Goal: Task Accomplishment & Management: Complete application form

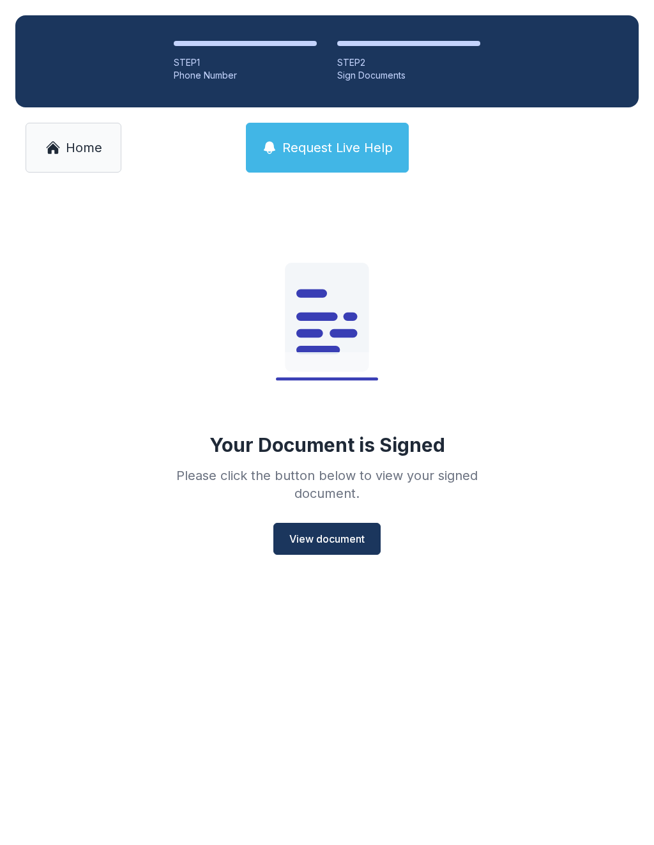
click at [79, 139] on span "Home" at bounding box center [84, 148] width 36 height 18
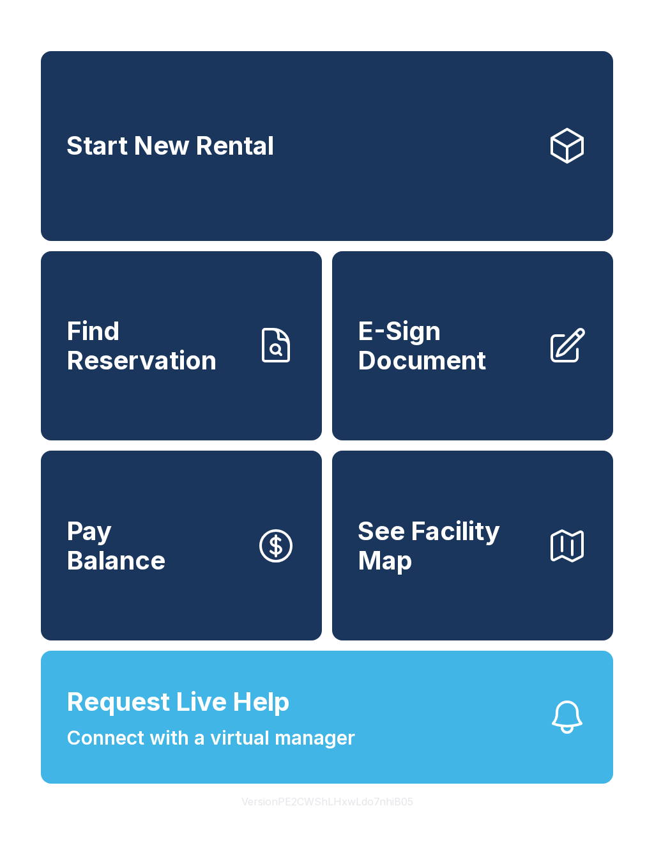
click at [123, 374] on span "Find Reservation" at bounding box center [155, 345] width 179 height 58
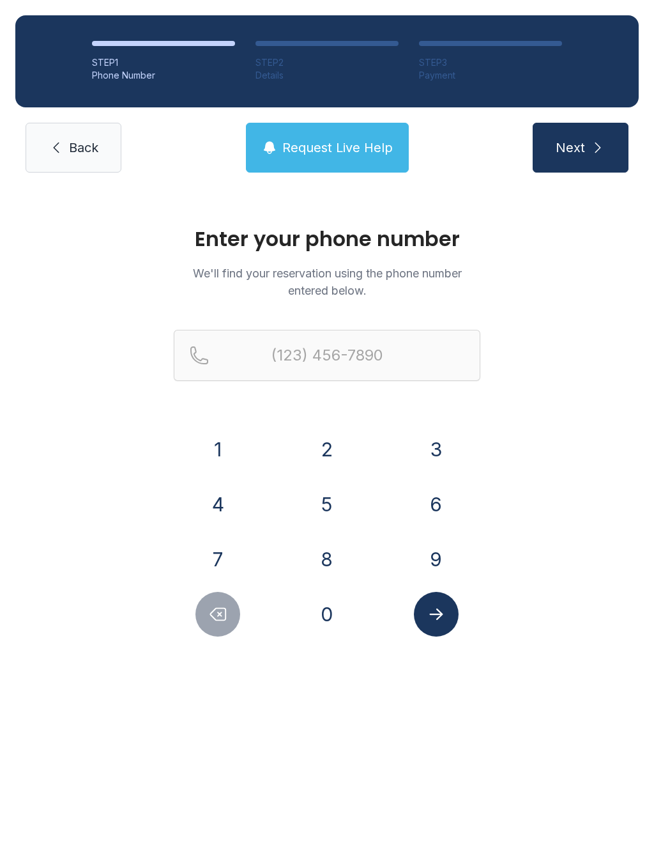
click at [233, 548] on button "7" at bounding box center [217, 559] width 45 height 45
click at [226, 500] on button "4" at bounding box center [217, 504] width 45 height 45
click at [328, 604] on button "0" at bounding box center [327, 614] width 45 height 45
click at [218, 431] on button "1" at bounding box center [217, 449] width 45 height 45
click at [437, 503] on button "6" at bounding box center [436, 504] width 45 height 45
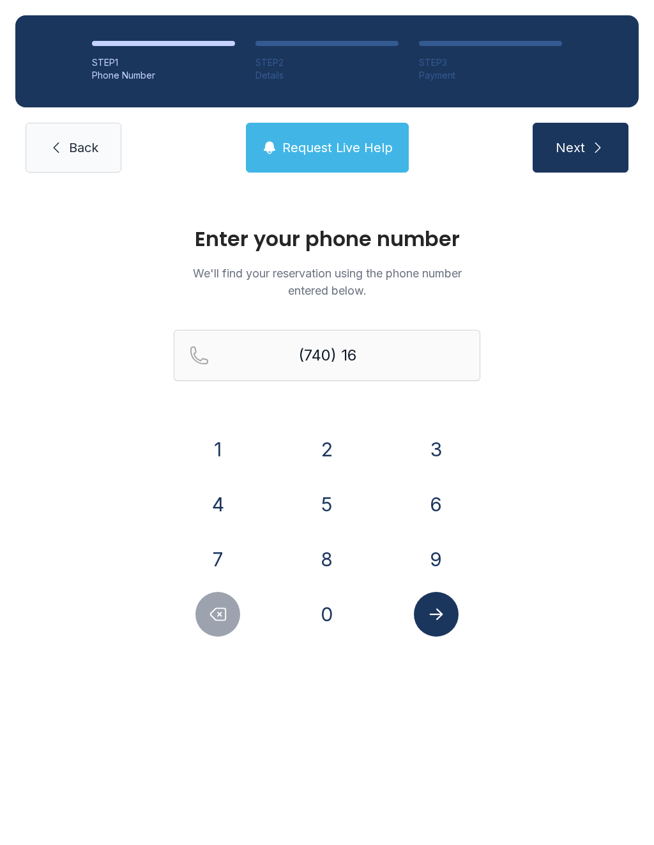
click at [345, 609] on button "0" at bounding box center [327, 614] width 45 height 45
click at [234, 543] on button "7" at bounding box center [217, 559] width 45 height 45
click at [218, 608] on icon "Delete number" at bounding box center [218, 614] width 15 height 12
click at [226, 620] on icon "Delete number" at bounding box center [217, 613] width 19 height 19
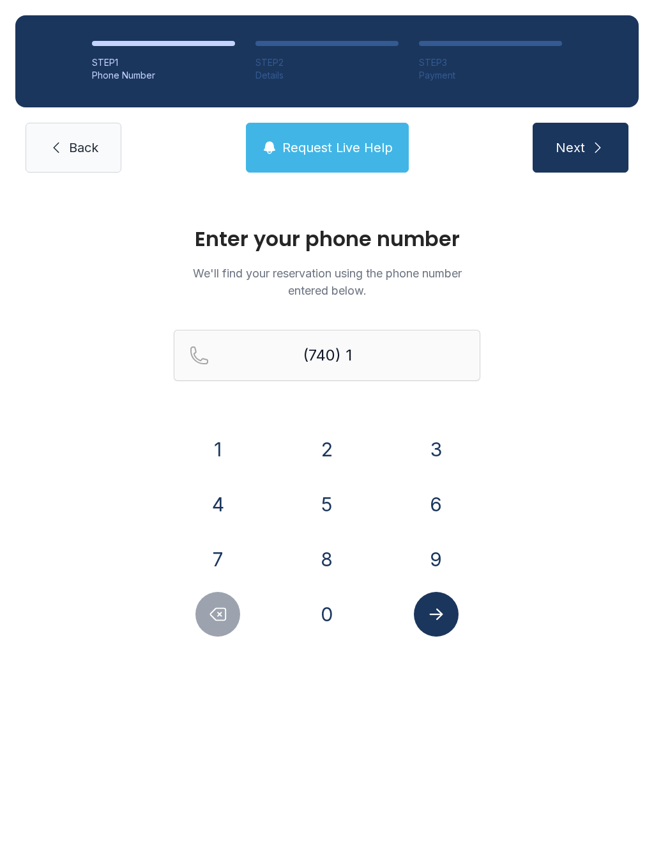
click at [226, 620] on icon "Delete number" at bounding box center [217, 613] width 19 height 19
click at [219, 491] on button "4" at bounding box center [217, 504] width 45 height 45
click at [222, 430] on button "1" at bounding box center [217, 449] width 45 height 45
click at [425, 511] on button "6" at bounding box center [436, 504] width 45 height 45
click at [329, 609] on button "0" at bounding box center [327, 614] width 45 height 45
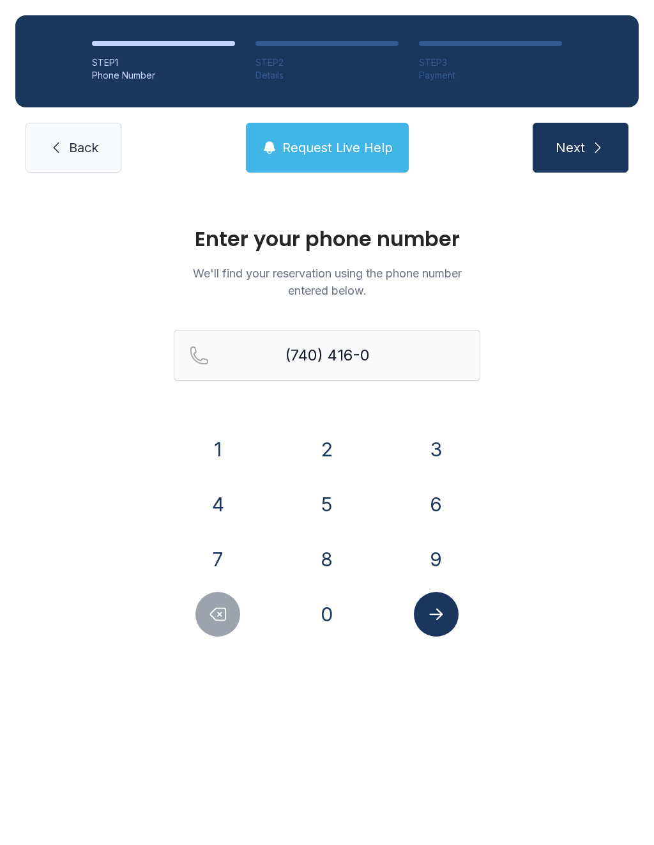
click at [232, 556] on button "7" at bounding box center [217, 559] width 45 height 45
click at [418, 561] on button "9" at bounding box center [436, 559] width 45 height 45
click at [220, 542] on button "7" at bounding box center [217, 559] width 45 height 45
click at [450, 607] on button "Submit lookup form" at bounding box center [436, 614] width 45 height 45
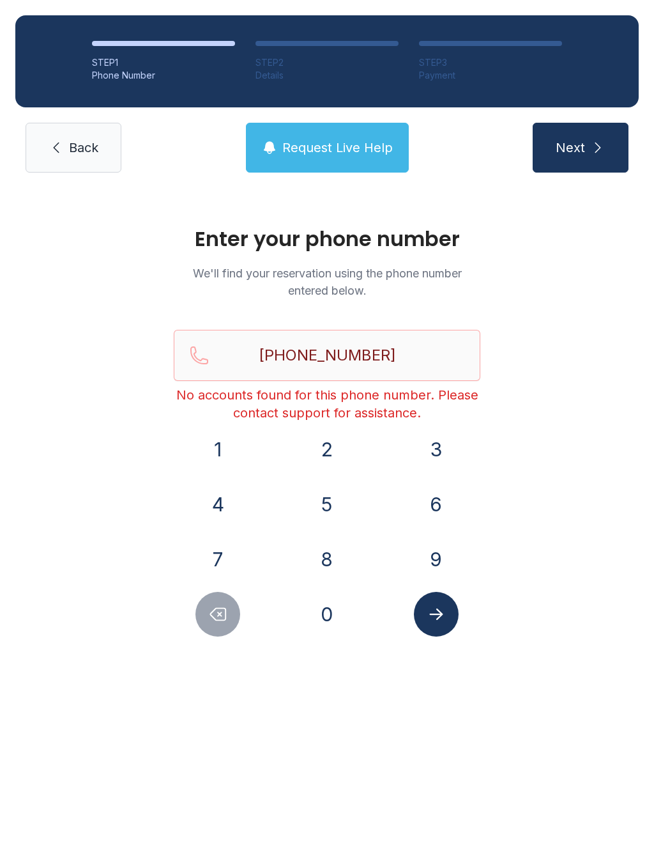
click at [212, 609] on icon "Delete number" at bounding box center [217, 613] width 19 height 19
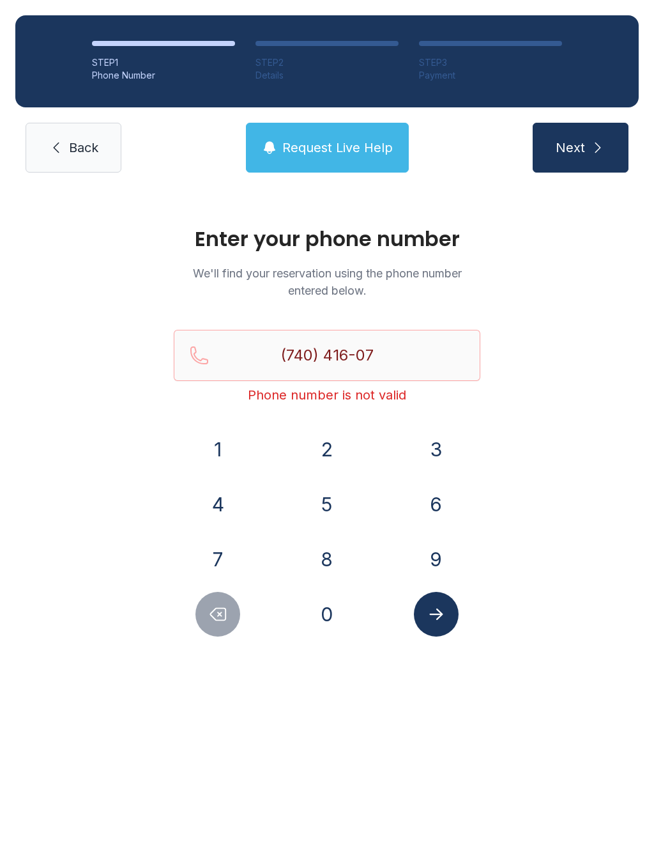
click at [218, 600] on button "Delete number" at bounding box center [217, 614] width 45 height 45
click at [217, 600] on button "Delete number" at bounding box center [217, 614] width 45 height 45
click at [217, 602] on button "Delete number" at bounding box center [217, 614] width 45 height 45
click at [216, 602] on button "Delete number" at bounding box center [217, 614] width 45 height 45
click at [215, 606] on icon "Delete number" at bounding box center [217, 613] width 19 height 19
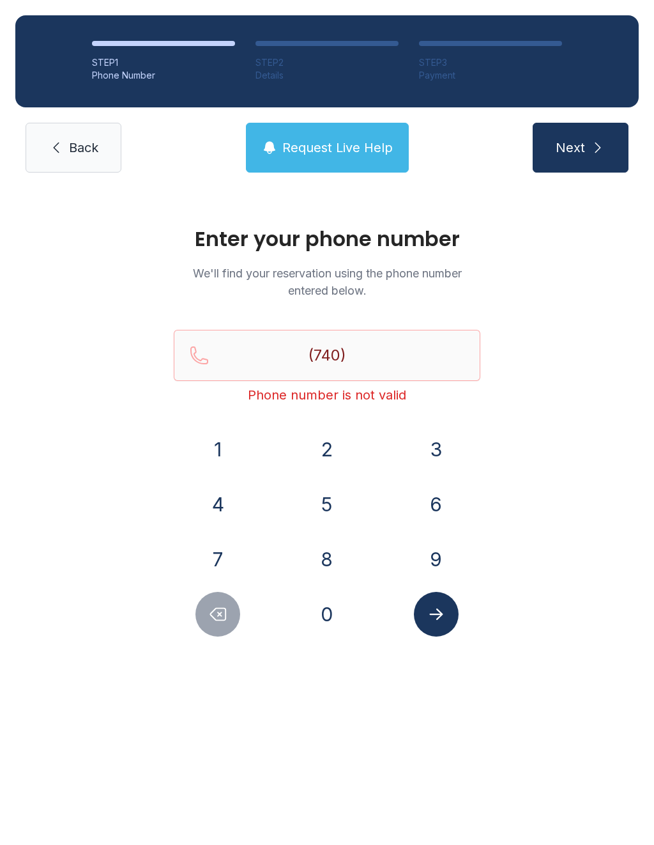
click at [326, 496] on button "5" at bounding box center [327, 504] width 45 height 45
click at [333, 608] on button "0" at bounding box center [327, 614] width 45 height 45
click at [332, 546] on button "8" at bounding box center [327, 559] width 45 height 45
click at [237, 437] on button "1" at bounding box center [217, 449] width 45 height 45
click at [224, 502] on button "4" at bounding box center [217, 504] width 45 height 45
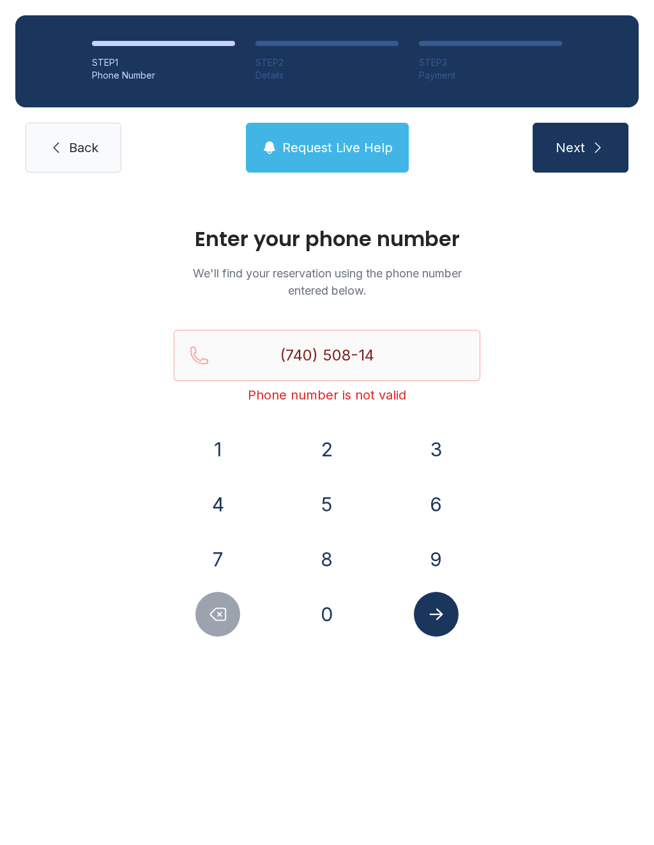
click at [434, 445] on button "3" at bounding box center [436, 449] width 45 height 45
click at [334, 436] on button "2" at bounding box center [327, 449] width 45 height 45
click at [440, 610] on icon "Submit lookup form" at bounding box center [436, 613] width 19 height 19
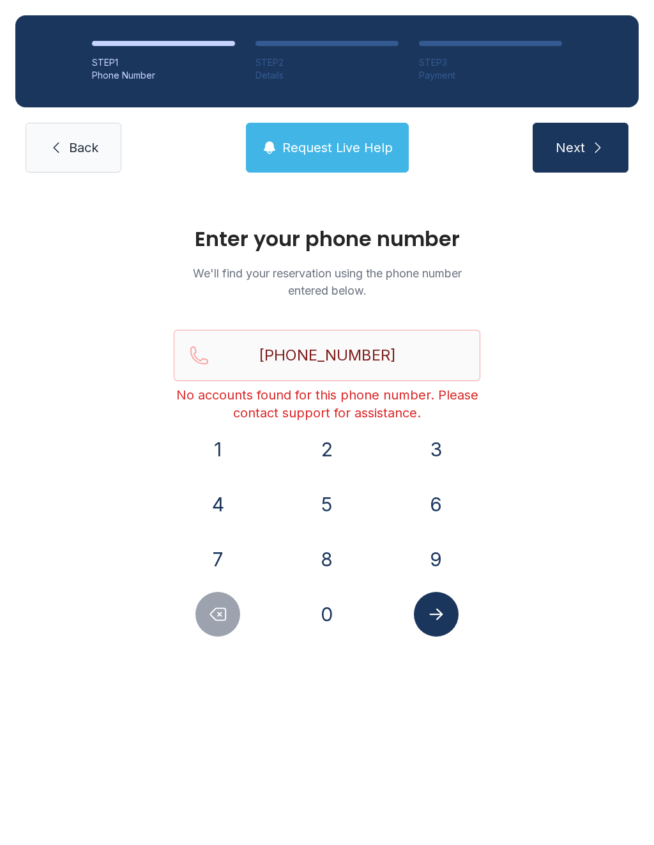
click at [214, 618] on icon "Delete number" at bounding box center [218, 614] width 15 height 12
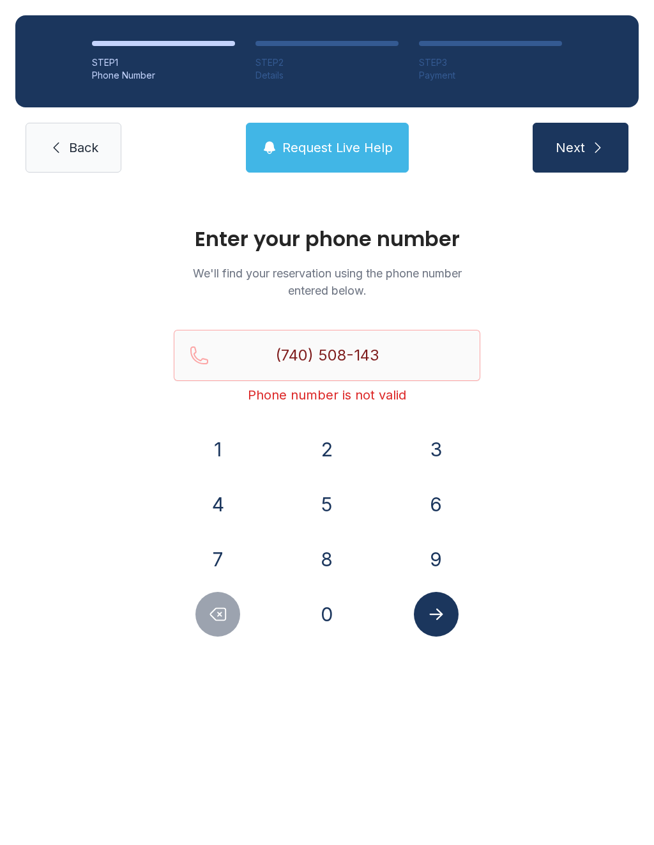
click at [213, 618] on icon "Delete number" at bounding box center [217, 613] width 19 height 19
click at [218, 612] on icon "Delete number" at bounding box center [218, 614] width 15 height 12
click at [220, 617] on icon "Delete number" at bounding box center [217, 613] width 19 height 19
click at [220, 616] on icon "Delete number" at bounding box center [217, 613] width 19 height 19
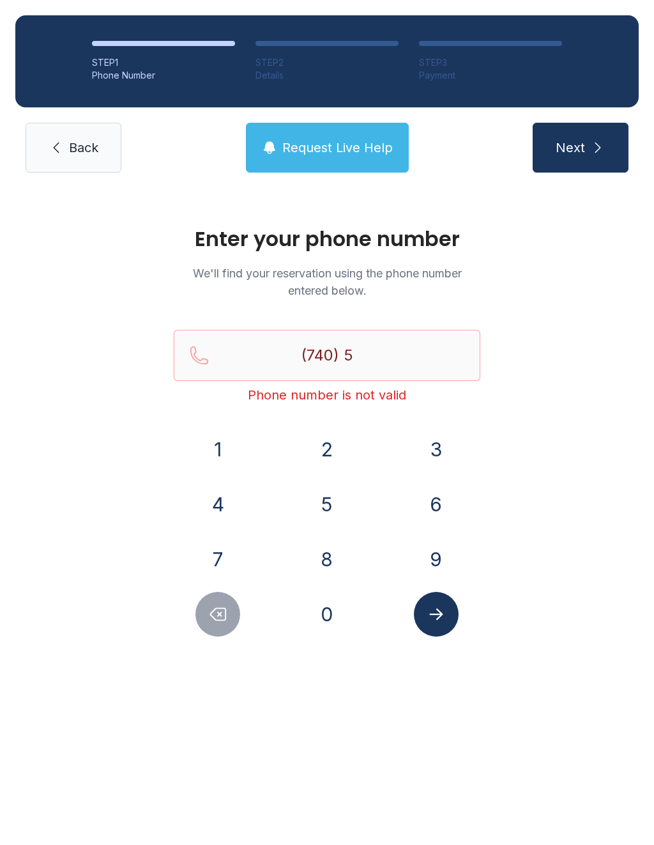
click at [225, 616] on icon "Delete number" at bounding box center [217, 613] width 19 height 19
click at [227, 492] on button "4" at bounding box center [217, 504] width 45 height 45
click at [216, 434] on button "1" at bounding box center [217, 449] width 45 height 45
click at [433, 488] on button "6" at bounding box center [436, 504] width 45 height 45
click at [325, 608] on button "0" at bounding box center [327, 614] width 45 height 45
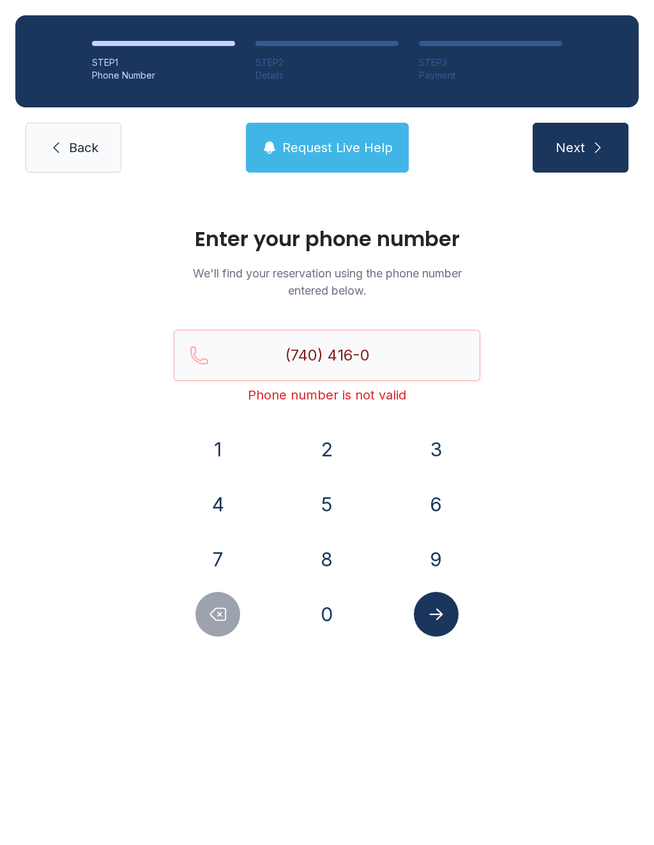
click at [213, 553] on button "7" at bounding box center [217, 559] width 45 height 45
click at [422, 546] on button "9" at bounding box center [436, 559] width 45 height 45
click at [213, 524] on button "4" at bounding box center [217, 504] width 45 height 45
click at [219, 616] on icon "Delete number" at bounding box center [217, 613] width 19 height 19
click at [226, 564] on button "7" at bounding box center [217, 559] width 45 height 45
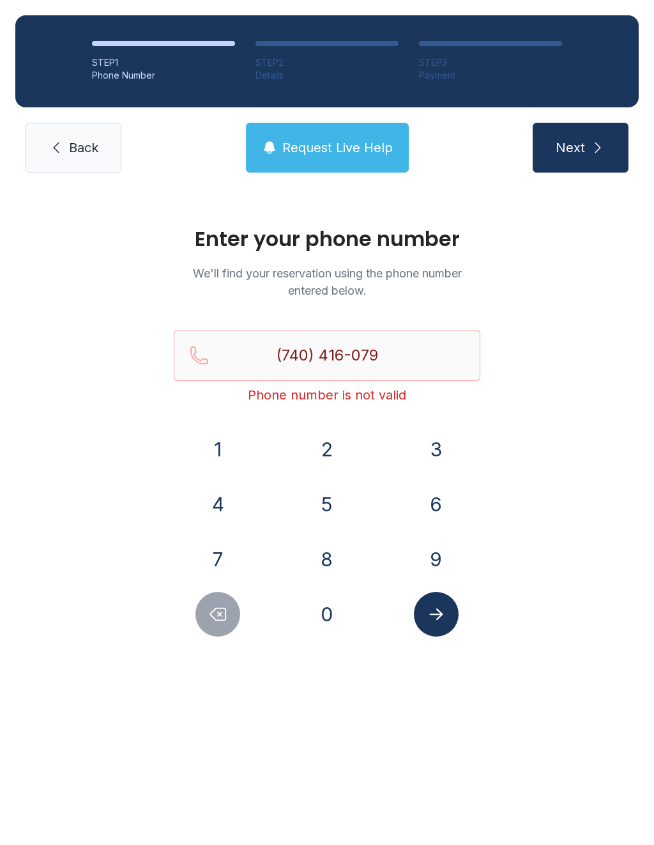
type input "[PHONE_NUMBER]"
